Goal: Book appointment/travel/reservation

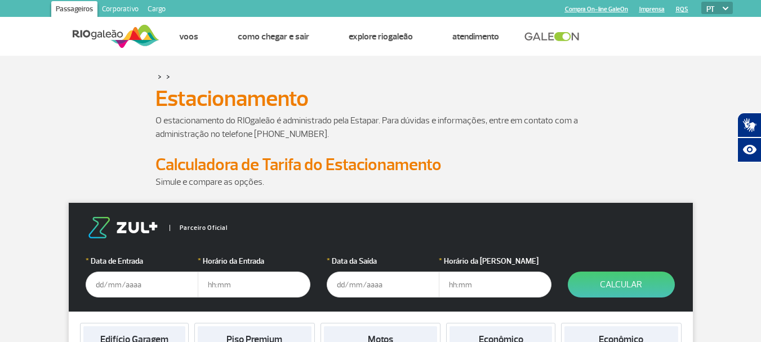
click at [130, 284] on input "text" at bounding box center [142, 285] width 113 height 26
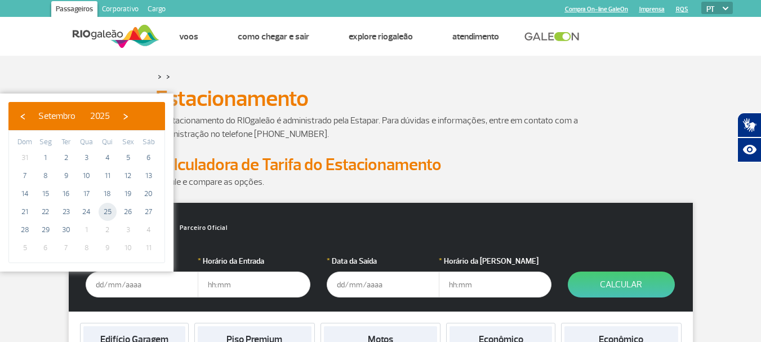
click at [109, 213] on span "25" at bounding box center [108, 212] width 18 height 18
type input "[DATE]"
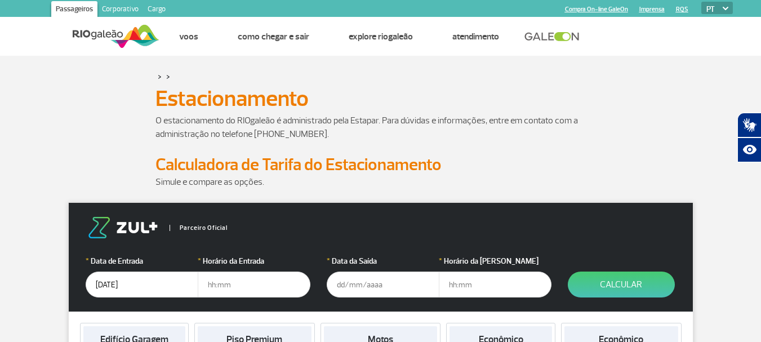
click at [207, 288] on input "text" at bounding box center [254, 285] width 113 height 26
type input "21"
click at [342, 287] on input "text" at bounding box center [383, 285] width 113 height 26
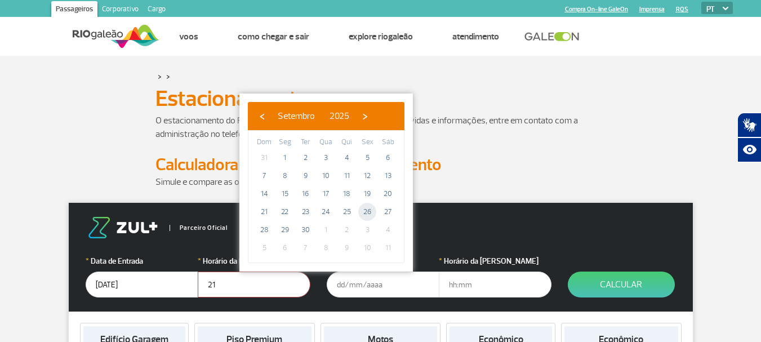
click at [365, 212] on span "26" at bounding box center [367, 212] width 18 height 18
type input "[DATE]"
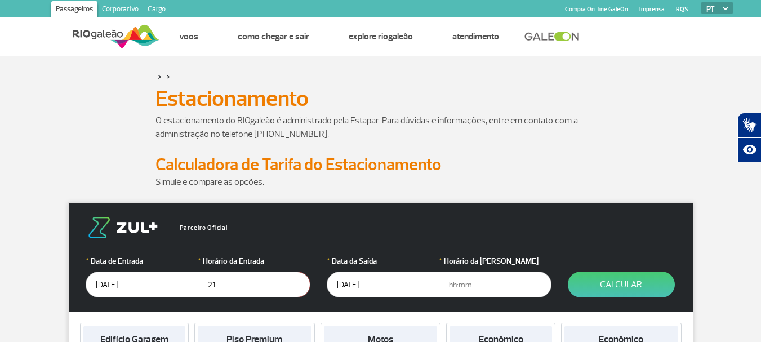
click at [471, 291] on input "text" at bounding box center [495, 285] width 113 height 26
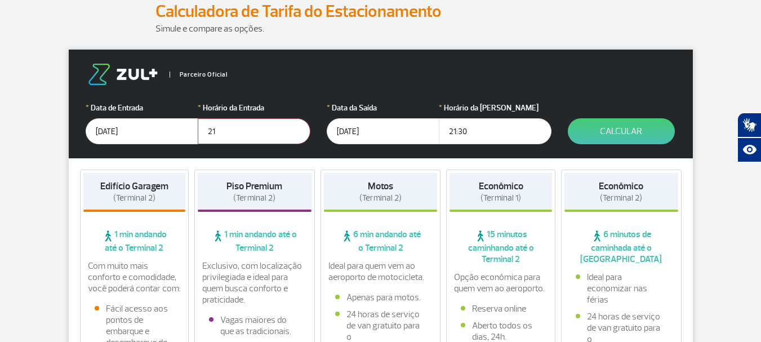
scroll to position [169, 0]
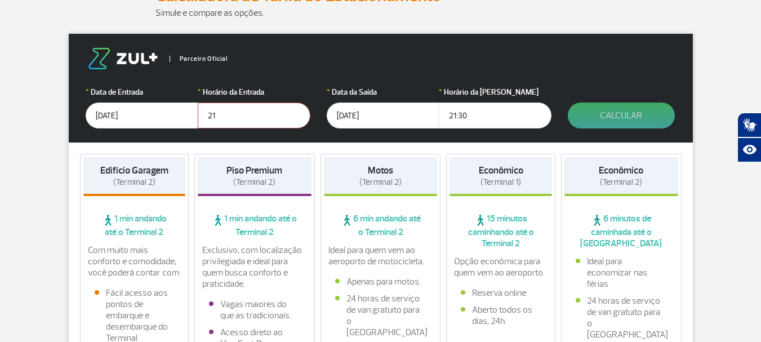
type input "21:30"
click at [615, 109] on button "Calcular" at bounding box center [621, 116] width 107 height 26
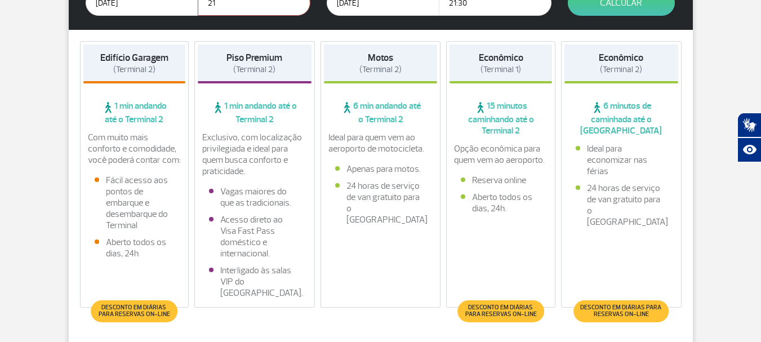
scroll to position [225, 0]
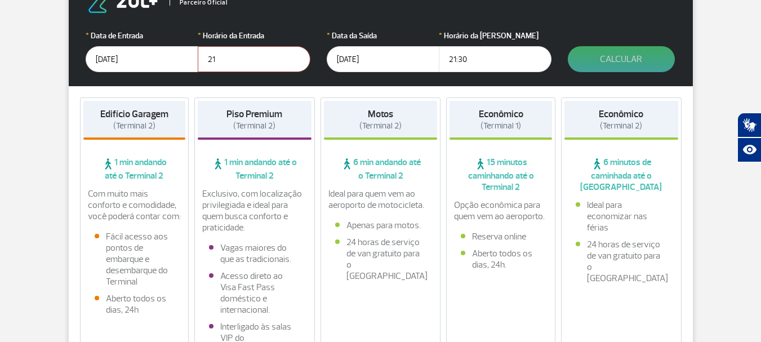
click at [641, 60] on button "Calcular" at bounding box center [621, 59] width 107 height 26
click at [315, 61] on form "Parceiro Oficial * Data de Entrada [DATE] * Horário da Entrada 21 * Data da Saí…" at bounding box center [381, 31] width 625 height 109
click at [252, 56] on input "21" at bounding box center [254, 59] width 113 height 26
click at [252, 57] on input "21" at bounding box center [254, 59] width 113 height 26
type input "21:00"
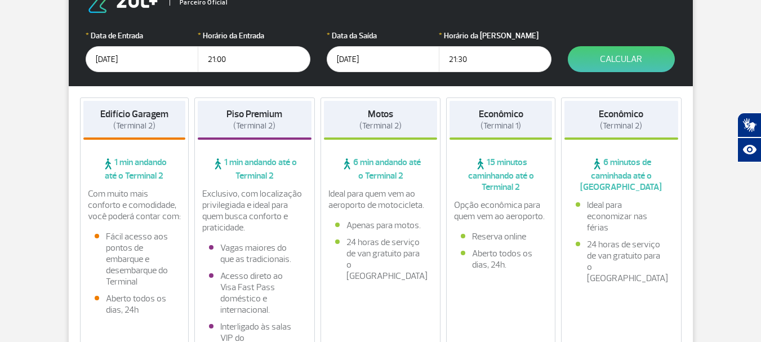
click at [624, 65] on button "Calcular" at bounding box center [621, 59] width 107 height 26
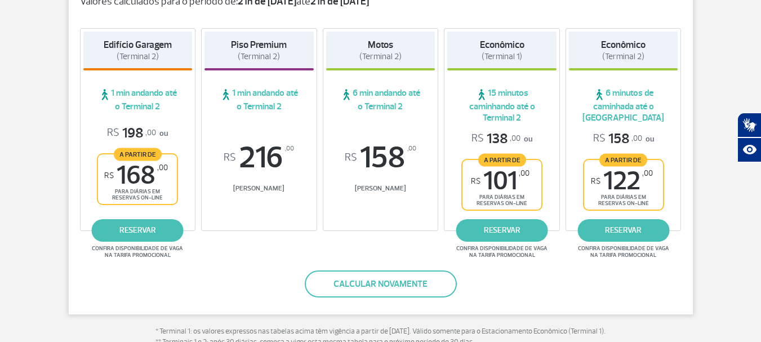
scroll to position [229, 0]
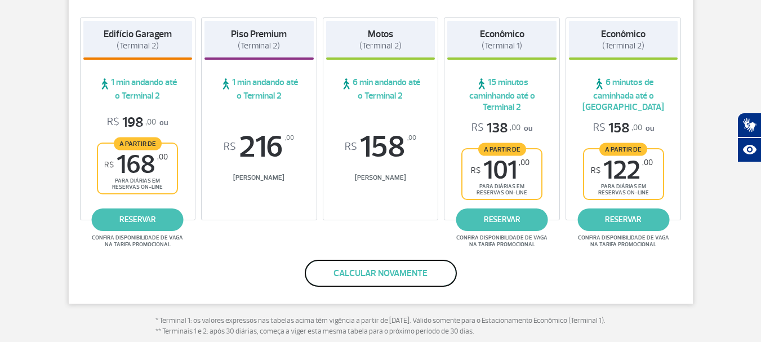
click at [433, 274] on button "Calcular novamente" at bounding box center [381, 273] width 152 height 27
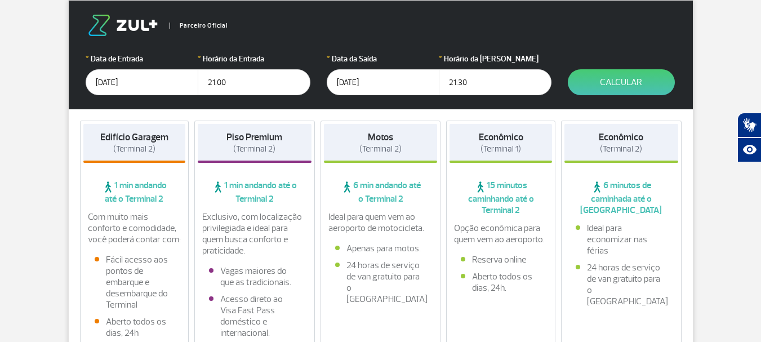
scroll to position [249, 0]
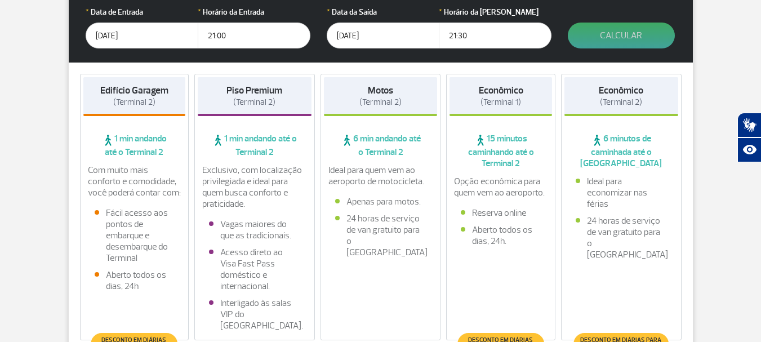
click at [631, 34] on button "Calcular" at bounding box center [621, 36] width 107 height 26
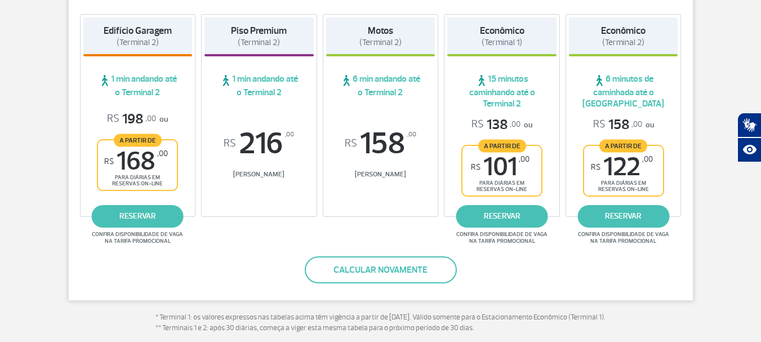
scroll to position [253, 0]
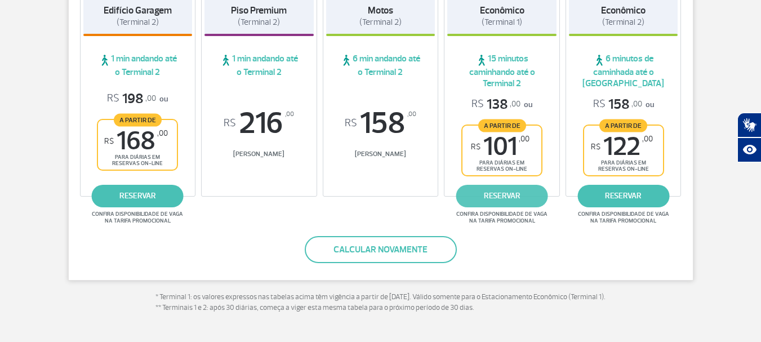
click at [510, 191] on link "reservar" at bounding box center [503, 196] width 92 height 23
